Goal: Information Seeking & Learning: Learn about a topic

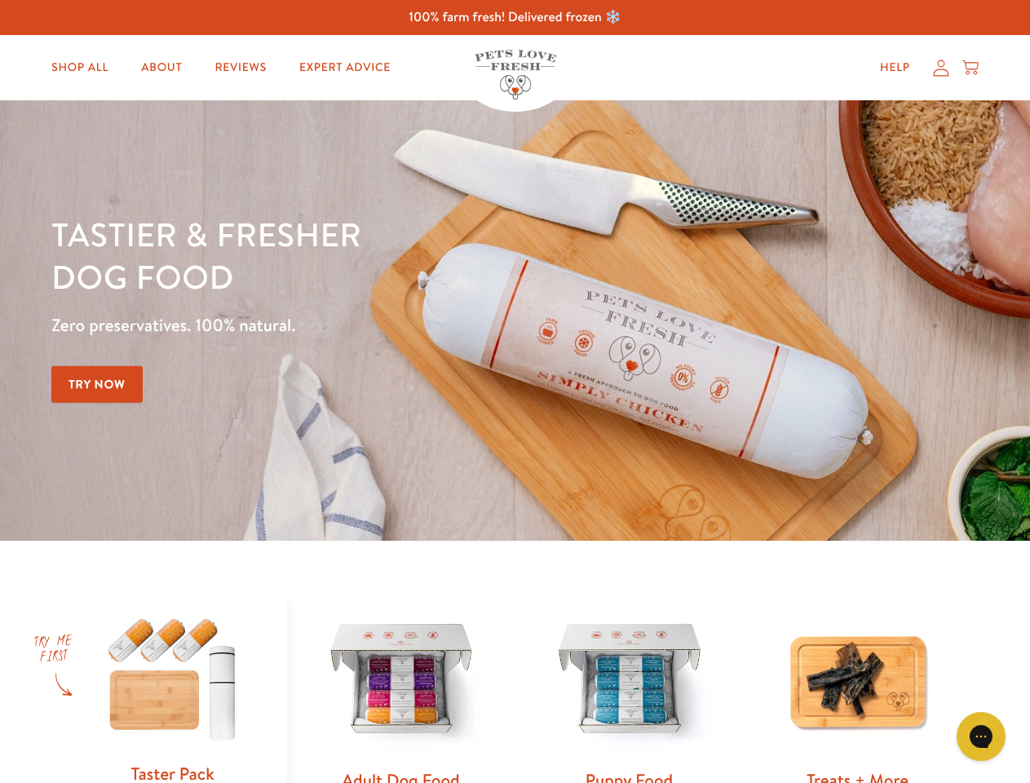
click at [515, 392] on div "Tastier & fresher dog food Zero preservatives. 100% natural. Try Now" at bounding box center [360, 320] width 618 height 215
click at [981, 737] on icon "Open gorgias live chat" at bounding box center [981, 737] width 16 height 16
